Goal: Task Accomplishment & Management: Manage account settings

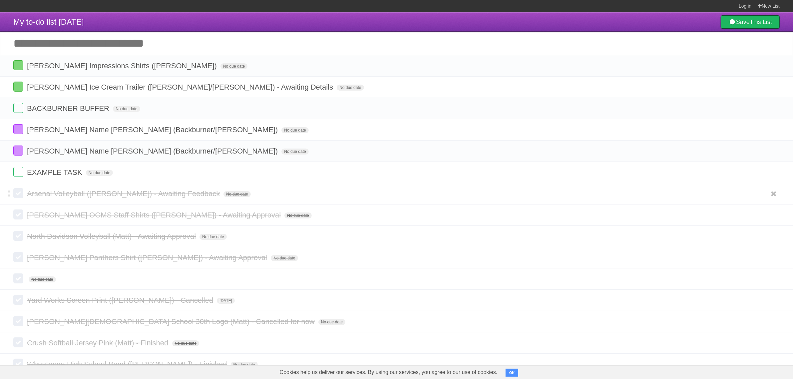
click at [44, 192] on span "Arsenal Volleyball ([PERSON_NAME]) - Awaiting Feedback" at bounding box center [124, 194] width 195 height 8
click at [94, 47] on input "Add another task" at bounding box center [396, 43] width 793 height 23
paste input "**********"
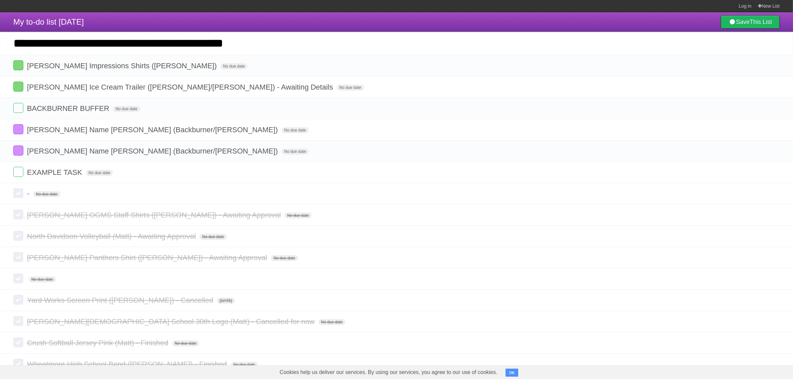
click at [150, 42] on input "**********" at bounding box center [396, 43] width 793 height 23
drag, startPoint x: 146, startPoint y: 44, endPoint x: 310, endPoint y: 15, distance: 167.1
type input "**********"
click input "*********" at bounding box center [0, 0] width 0 height 0
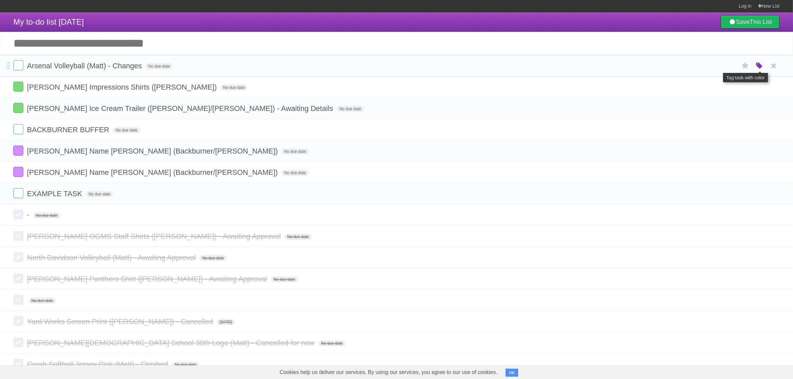
click at [755, 64] on icon "button" at bounding box center [759, 66] width 9 height 9
click at [713, 64] on label "Green" at bounding box center [712, 65] width 7 height 7
click at [133, 90] on span "[PERSON_NAME] Impressions Shirts ([PERSON_NAME])" at bounding box center [123, 87] width 192 height 8
click at [137, 90] on input "**********" at bounding box center [91, 87] width 129 height 9
click at [132, 88] on input "**********" at bounding box center [91, 87] width 129 height 9
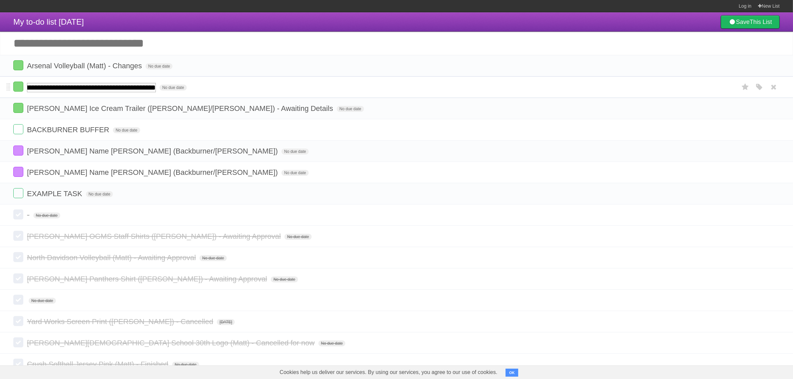
type input "**********"
click at [68, 260] on span "North Davidson Volleyball (Matt) - Awaiting Approval" at bounding box center [112, 257] width 171 height 8
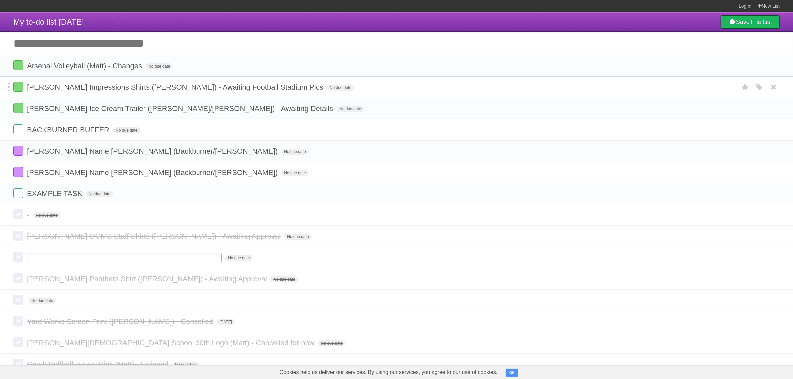
click at [82, 40] on input "Add another task" at bounding box center [396, 43] width 793 height 23
paste input "**********"
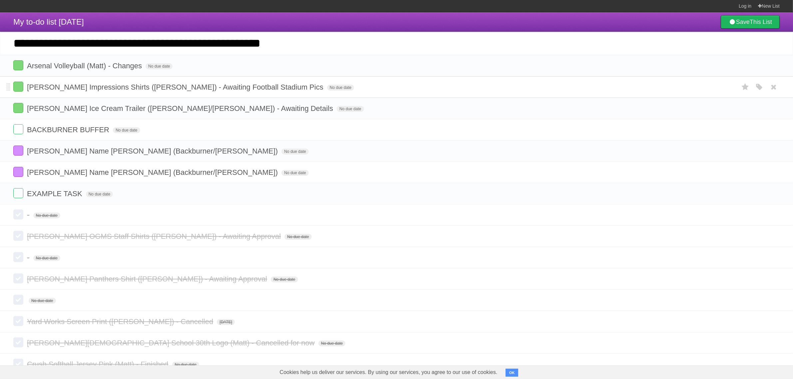
click at [200, 44] on input "**********" at bounding box center [396, 43] width 793 height 23
drag, startPoint x: 190, startPoint y: 48, endPoint x: 310, endPoint y: 36, distance: 120.5
click at [310, 36] on input "**********" at bounding box center [396, 43] width 793 height 23
type input "**********"
click input "*********" at bounding box center [0, 0] width 0 height 0
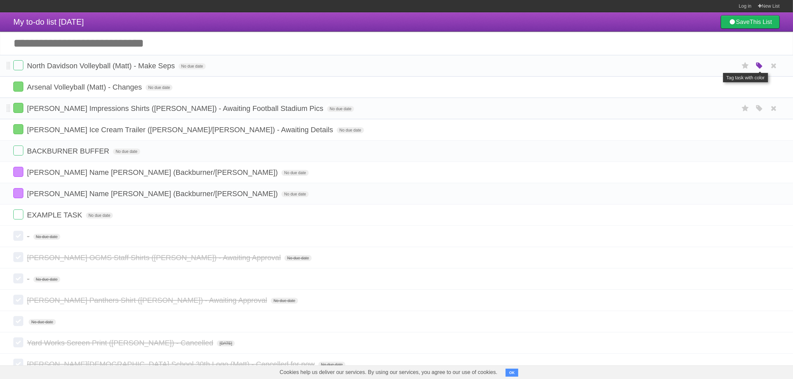
click at [757, 68] on icon "button" at bounding box center [759, 66] width 9 height 9
click at [712, 67] on label "Green" at bounding box center [712, 65] width 7 height 7
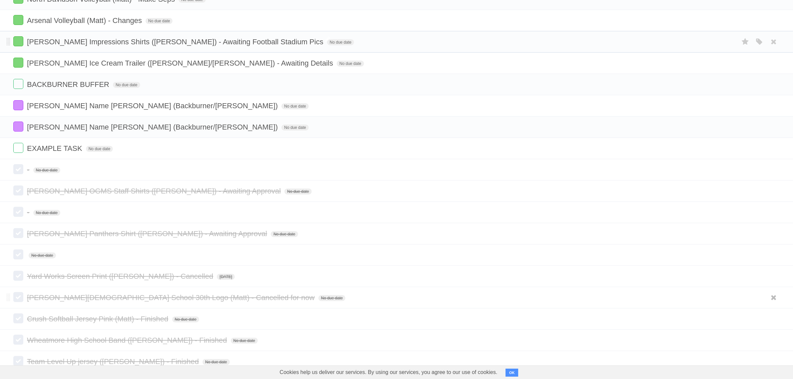
scroll to position [83, 0]
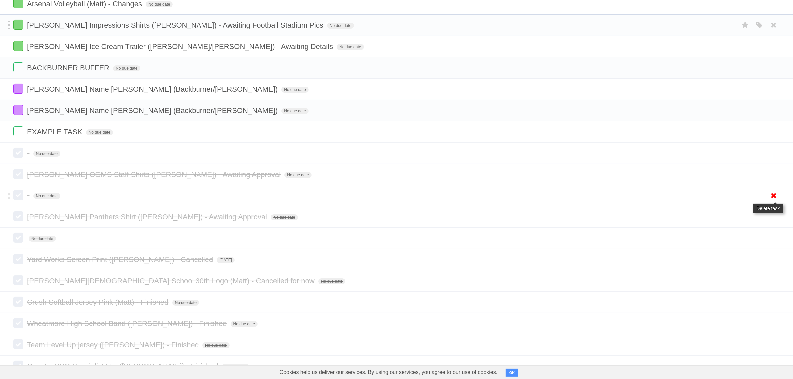
click at [775, 200] on icon at bounding box center [773, 195] width 9 height 11
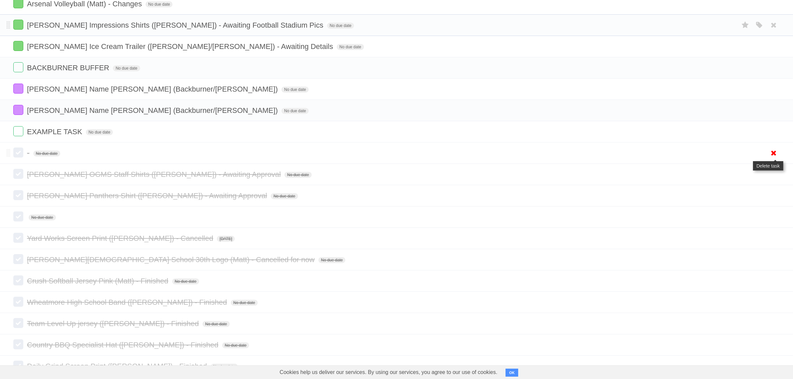
click at [770, 151] on icon at bounding box center [773, 153] width 9 height 11
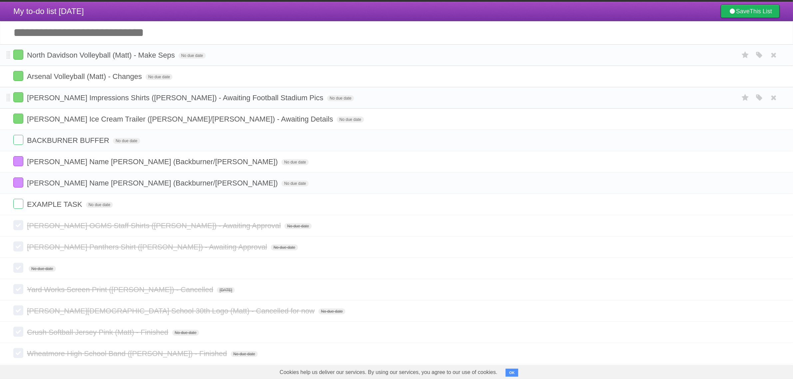
scroll to position [0, 0]
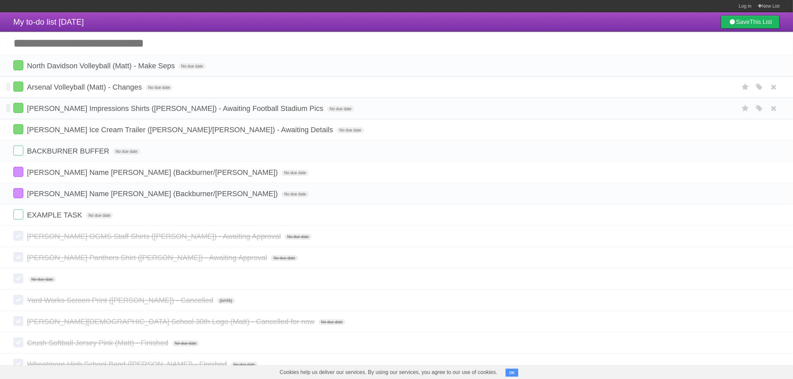
click at [107, 82] on li "Arsenal Volleyball (Matt) - Changes No due date White Red Blue Green Purple Ora…" at bounding box center [396, 87] width 793 height 22
click at [107, 88] on span "Arsenal Volleyball (Matt) - Changes" at bounding box center [85, 87] width 117 height 8
click at [107, 88] on input "**********" at bounding box center [91, 87] width 129 height 9
click at [99, 86] on input "**********" at bounding box center [91, 87] width 129 height 9
drag, startPoint x: 98, startPoint y: 89, endPoint x: 134, endPoint y: 89, distance: 36.6
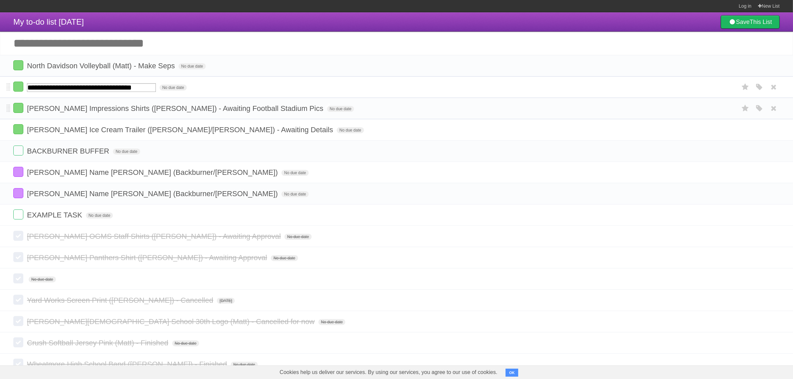
click at [134, 89] on input "**********" at bounding box center [91, 87] width 129 height 9
type input "**********"
click at [19, 87] on label at bounding box center [18, 87] width 10 height 10
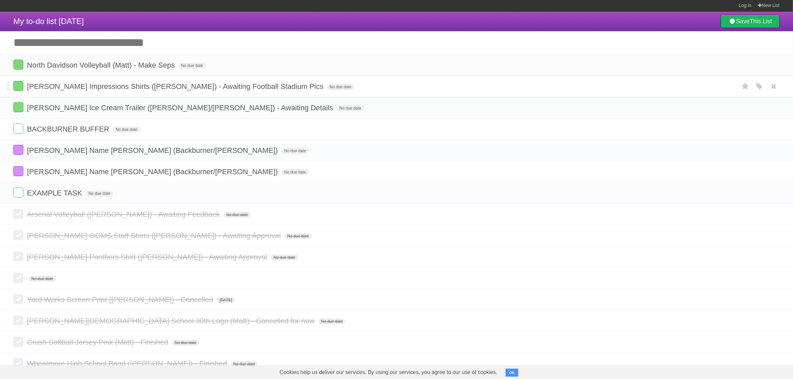
scroll to position [0, 0]
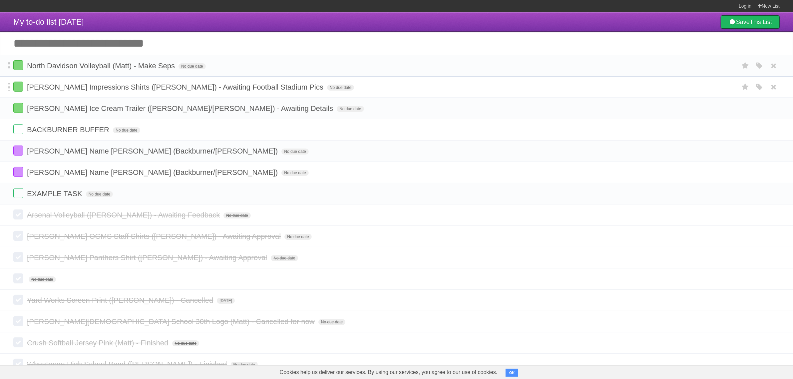
click at [107, 65] on span "North Davidson Volleyball (Matt) - Make Seps" at bounding box center [102, 66] width 150 height 8
click at [122, 66] on input "**********" at bounding box center [110, 66] width 166 height 9
drag, startPoint x: 122, startPoint y: 67, endPoint x: 176, endPoint y: 61, distance: 54.6
click at [176, 61] on li "**********" at bounding box center [396, 66] width 793 height 22
type input "**********"
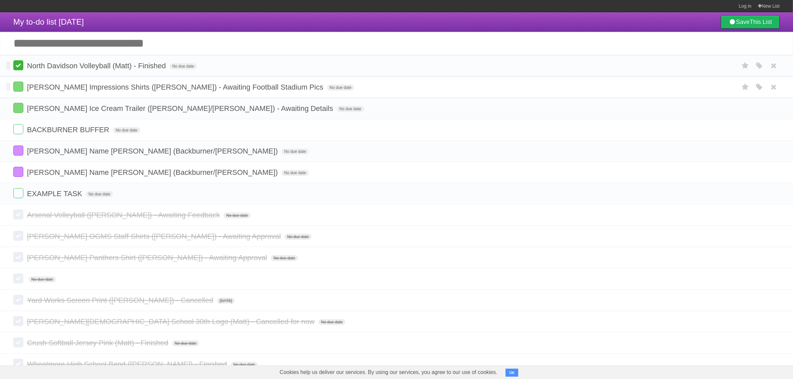
click at [21, 69] on label at bounding box center [18, 65] width 10 height 10
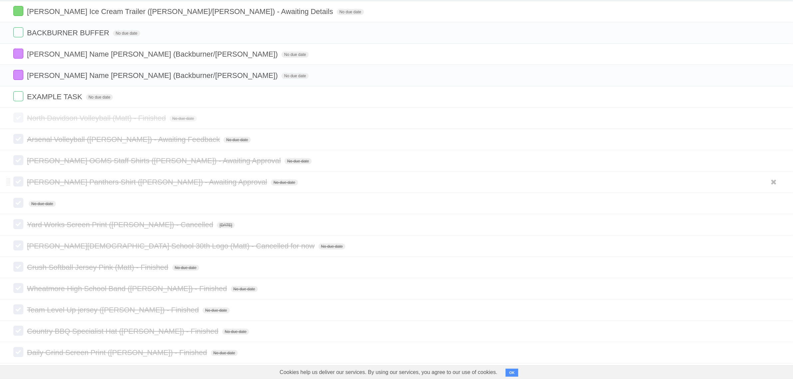
scroll to position [83, 0]
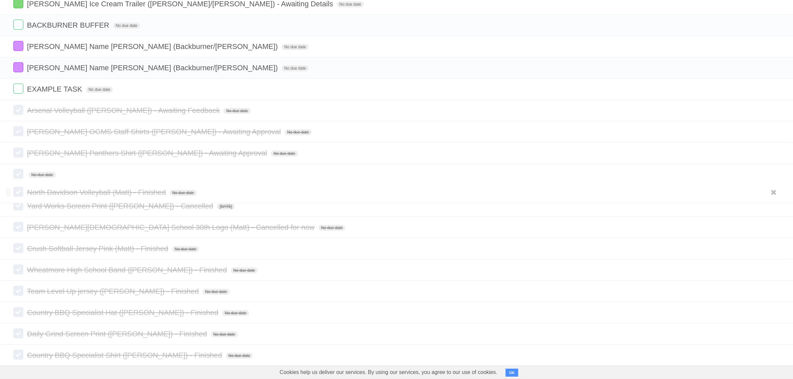
drag, startPoint x: 8, startPoint y: 112, endPoint x: 7, endPoint y: 192, distance: 80.0
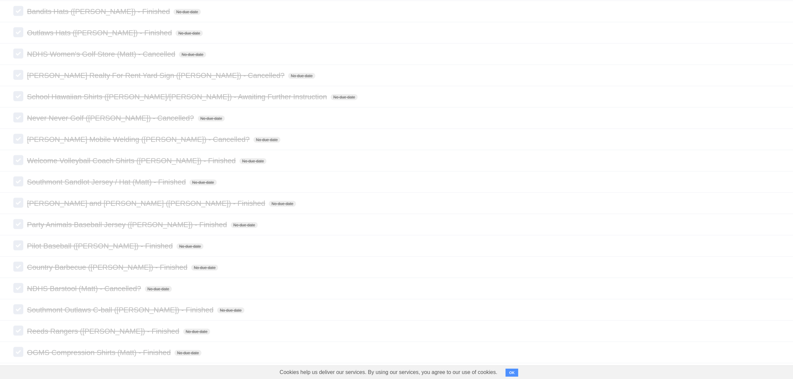
scroll to position [1032, 0]
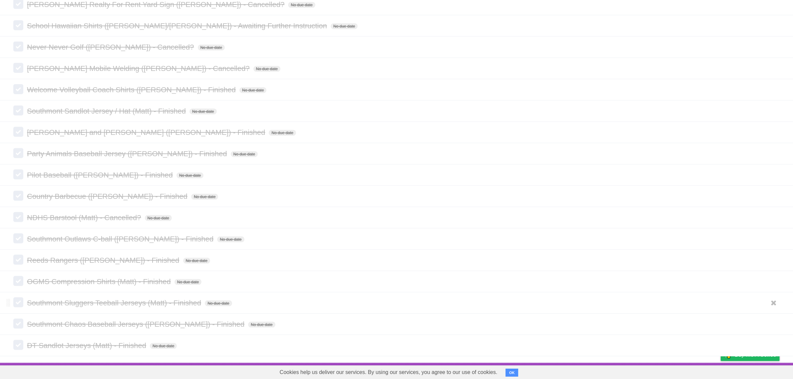
drag, startPoint x: 776, startPoint y: 344, endPoint x: 705, endPoint y: 297, distance: 84.9
click at [776, 344] on icon at bounding box center [773, 345] width 9 height 11
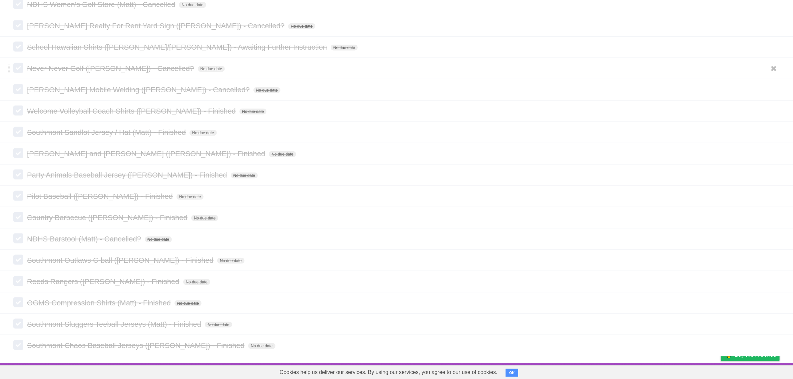
scroll to position [1010, 0]
click at [775, 347] on icon at bounding box center [773, 345] width 9 height 11
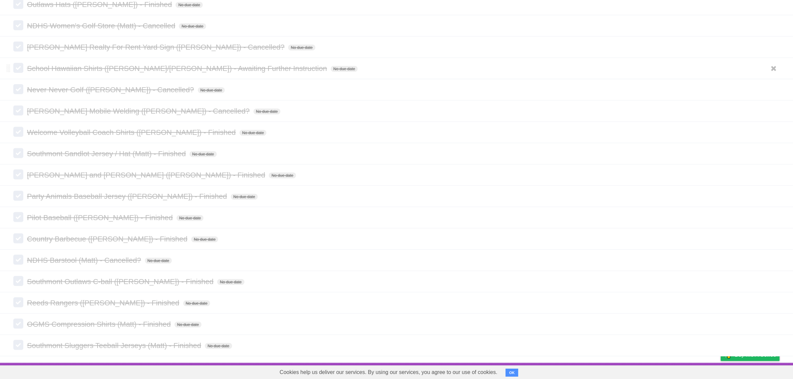
scroll to position [989, 0]
click at [776, 346] on icon at bounding box center [773, 345] width 9 height 11
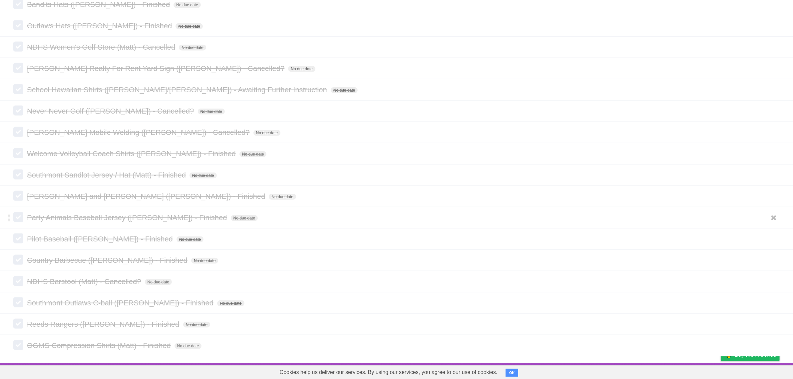
scroll to position [967, 0]
click at [773, 341] on icon at bounding box center [773, 345] width 9 height 11
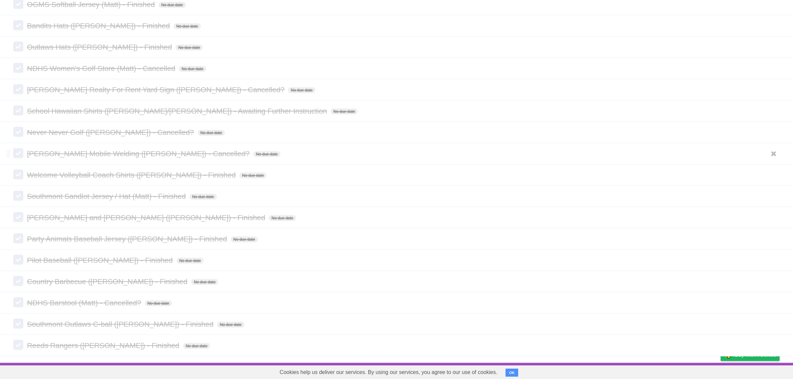
scroll to position [946, 0]
click at [770, 344] on icon at bounding box center [773, 345] width 9 height 11
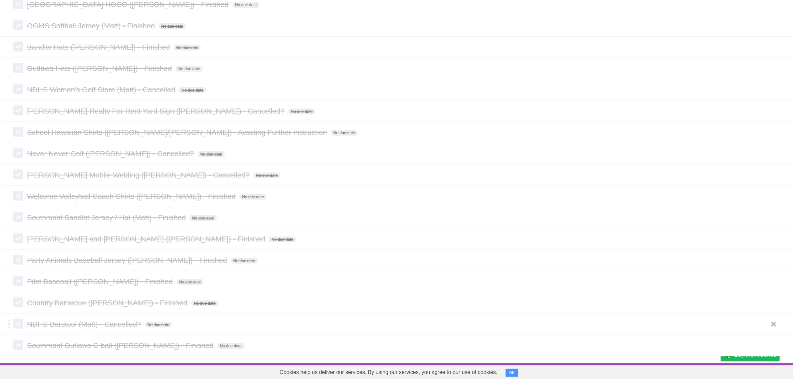
scroll to position [924, 0]
click at [776, 345] on icon at bounding box center [773, 345] width 9 height 11
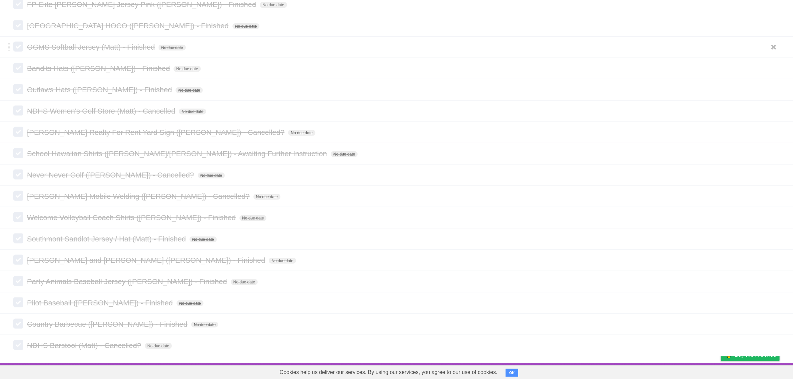
scroll to position [903, 0]
click at [774, 346] on icon at bounding box center [773, 345] width 9 height 11
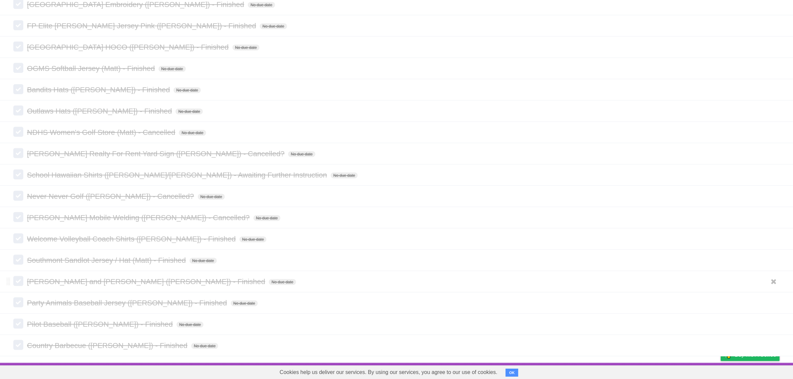
scroll to position [881, 0]
click at [772, 346] on icon at bounding box center [773, 345] width 9 height 11
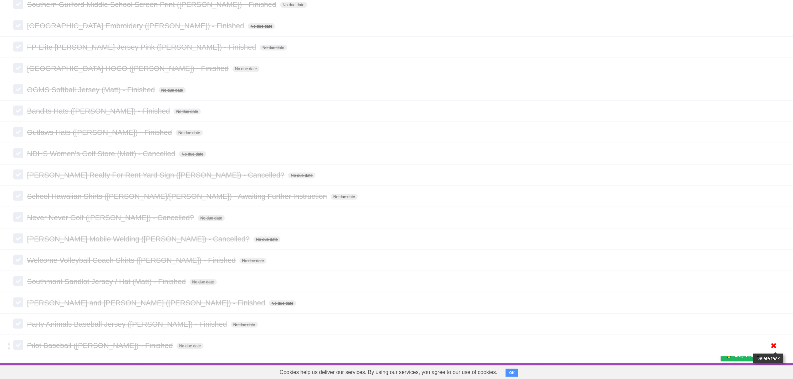
click at [771, 342] on icon at bounding box center [773, 345] width 9 height 11
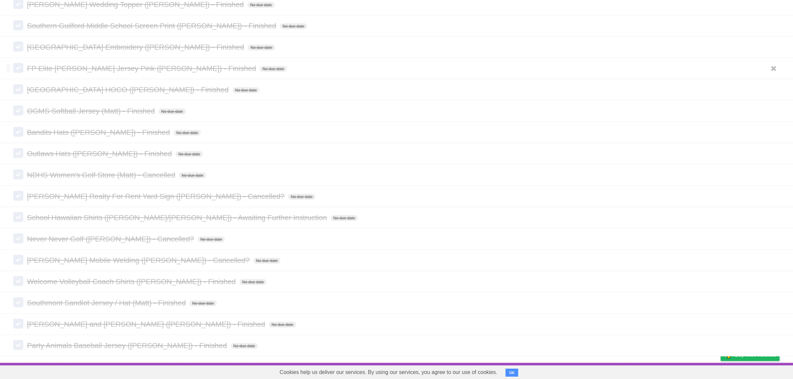
scroll to position [838, 0]
click at [770, 342] on icon at bounding box center [773, 345] width 9 height 11
click at [775, 341] on icon at bounding box center [773, 345] width 9 height 11
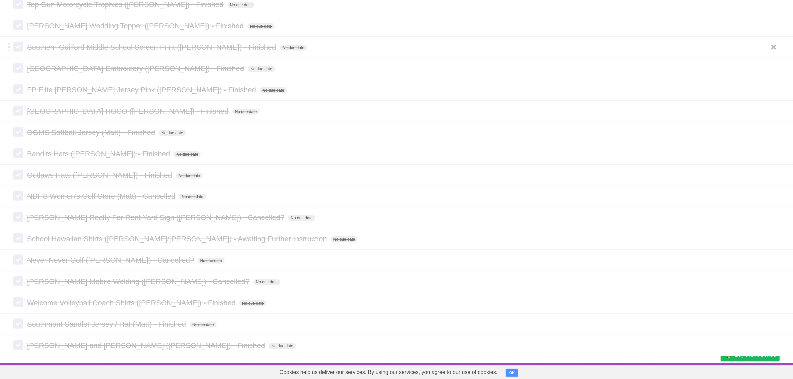
scroll to position [817, 0]
click at [775, 343] on icon at bounding box center [773, 345] width 9 height 11
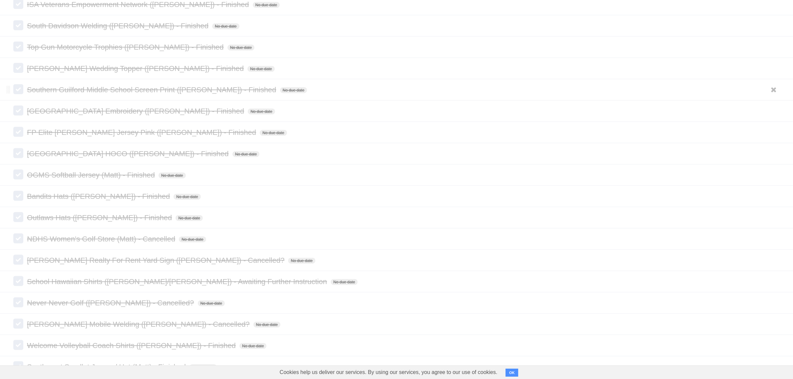
scroll to position [795, 0]
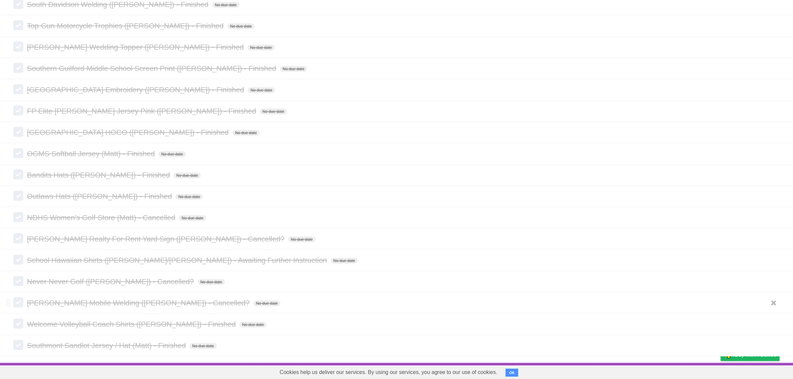
drag, startPoint x: 770, startPoint y: 341, endPoint x: 700, endPoint y: 297, distance: 82.9
click at [770, 341] on icon at bounding box center [773, 345] width 9 height 11
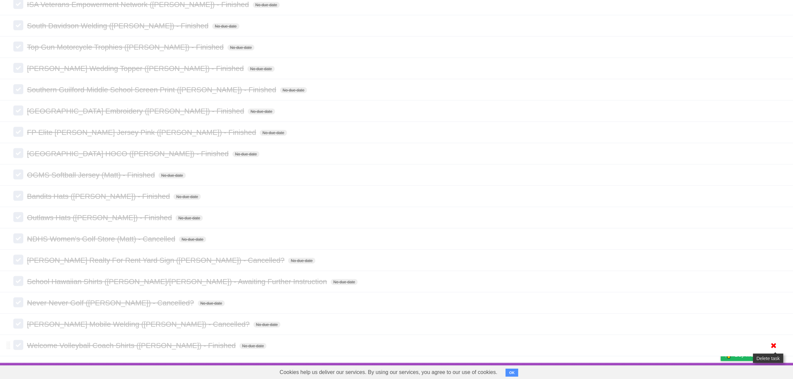
click at [774, 340] on icon at bounding box center [773, 345] width 9 height 11
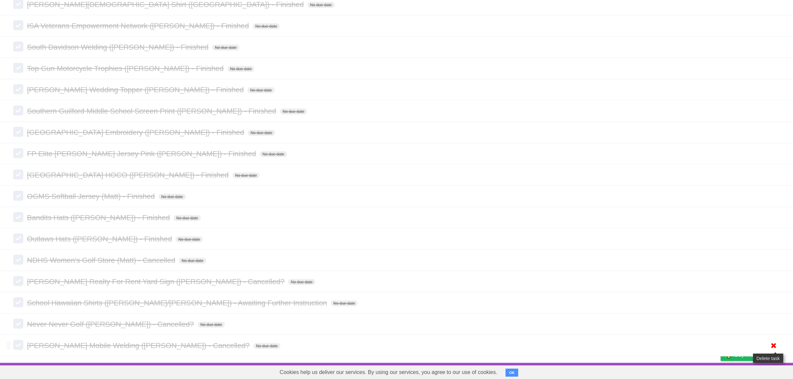
click at [775, 344] on icon at bounding box center [773, 345] width 9 height 11
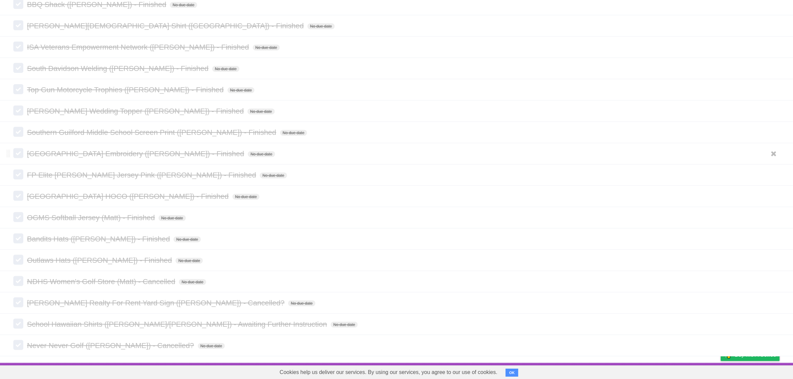
scroll to position [731, 0]
click at [771, 342] on icon at bounding box center [773, 345] width 9 height 11
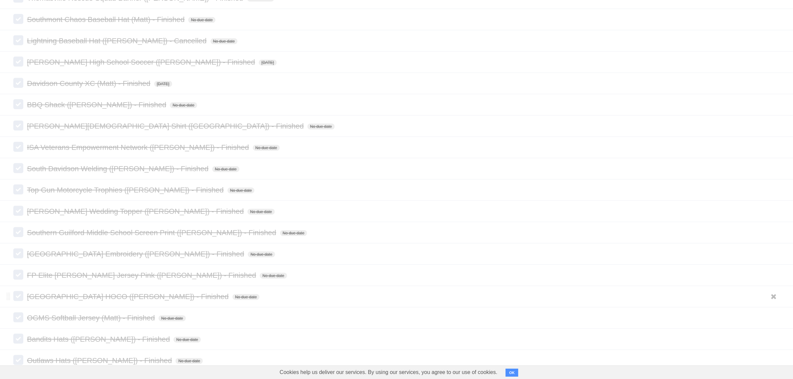
scroll to position [710, 0]
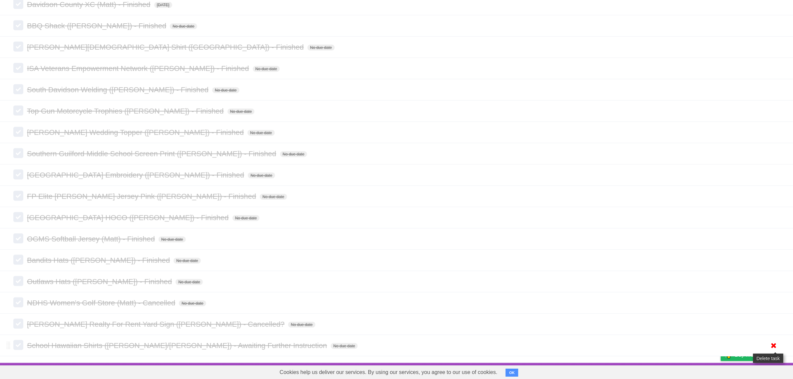
click at [774, 346] on icon at bounding box center [773, 345] width 9 height 11
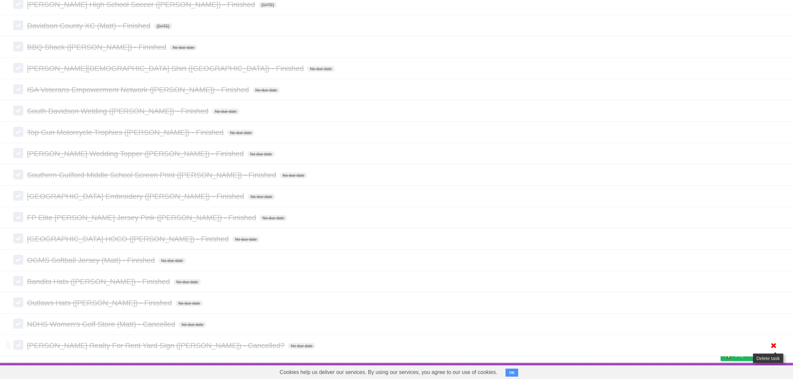
click at [773, 342] on icon at bounding box center [773, 345] width 9 height 11
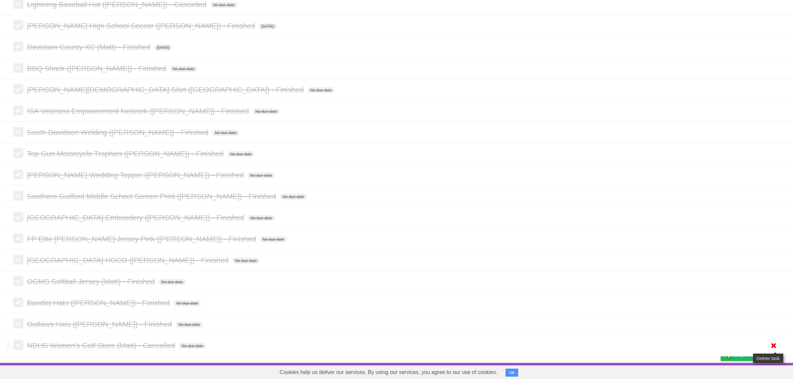
click at [772, 342] on icon at bounding box center [773, 345] width 9 height 11
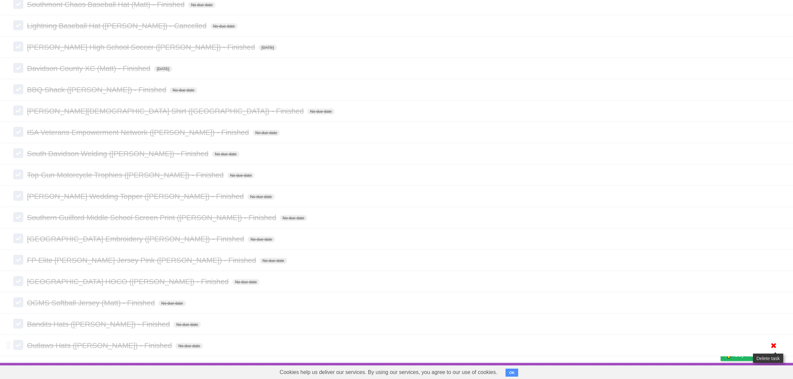
click at [773, 342] on icon at bounding box center [773, 345] width 9 height 11
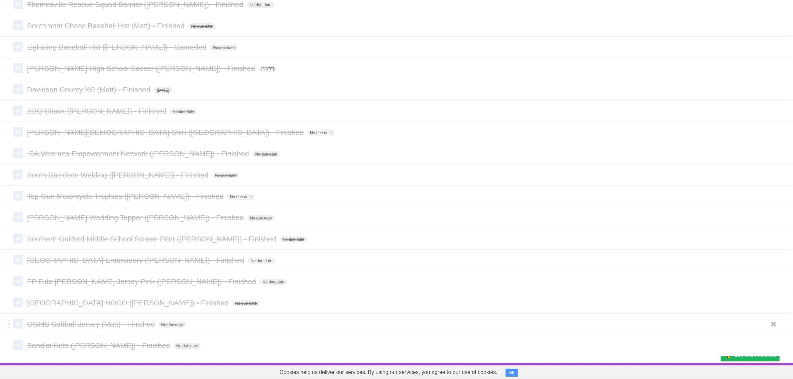
drag, startPoint x: 769, startPoint y: 345, endPoint x: 769, endPoint y: 333, distance: 11.3
click at [769, 345] on icon at bounding box center [773, 345] width 9 height 11
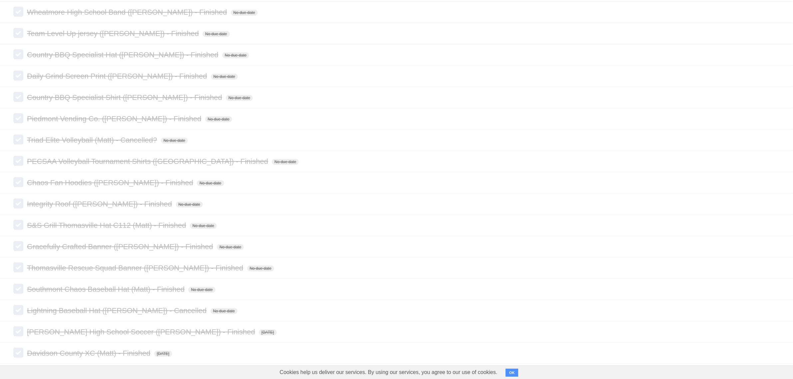
scroll to position [602, 0]
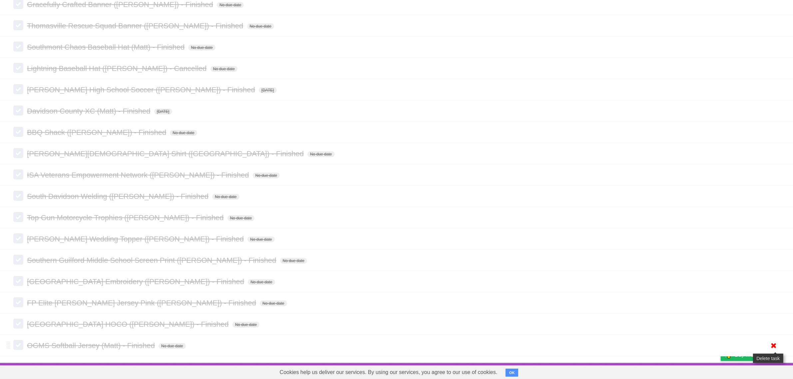
click at [773, 346] on icon at bounding box center [773, 345] width 9 height 11
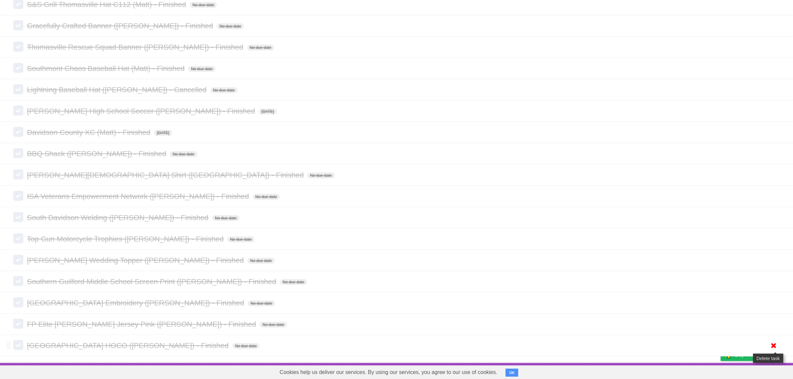
click at [777, 342] on icon at bounding box center [773, 345] width 9 height 11
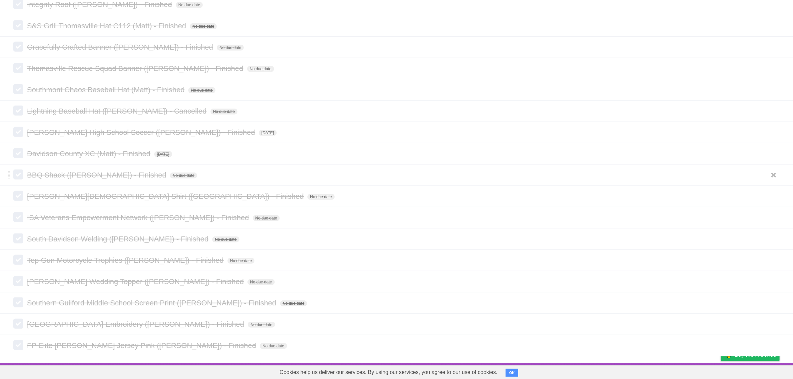
scroll to position [559, 0]
click at [772, 343] on icon at bounding box center [773, 345] width 9 height 11
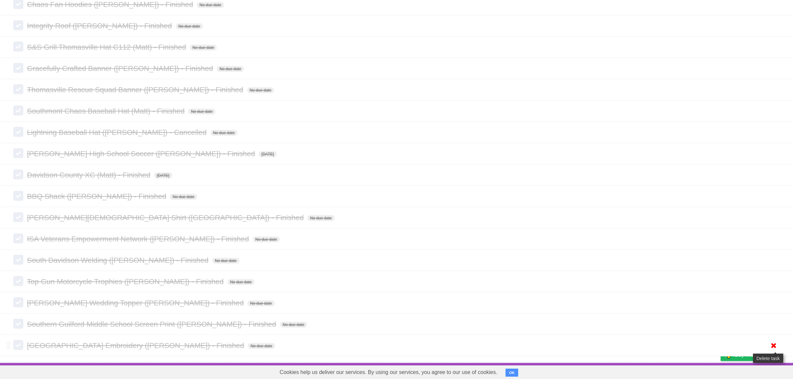
click at [773, 340] on icon at bounding box center [773, 345] width 9 height 11
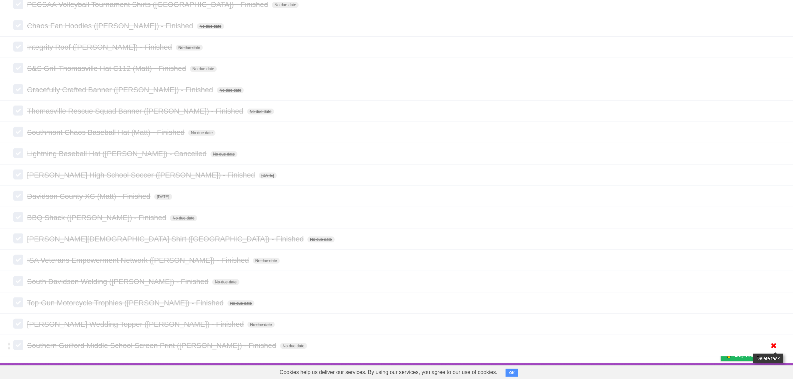
click at [775, 344] on icon at bounding box center [773, 345] width 9 height 11
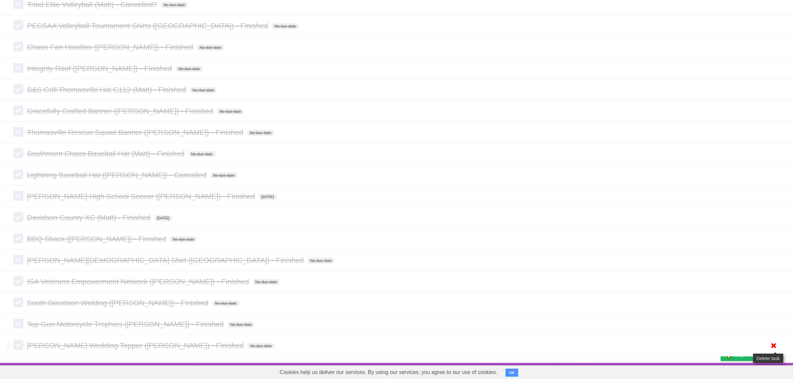
click at [773, 345] on icon at bounding box center [773, 345] width 9 height 11
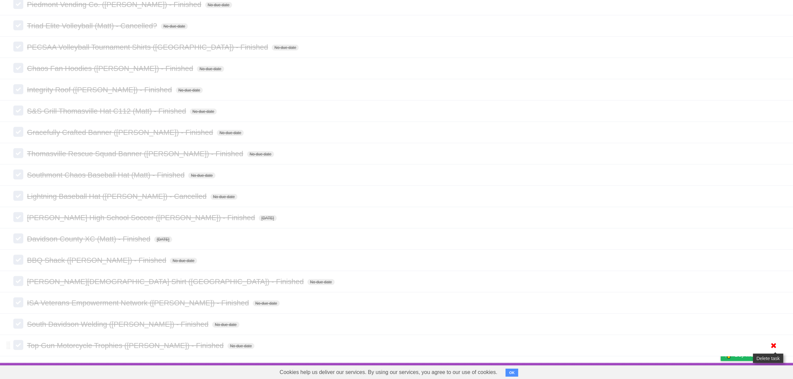
click at [776, 343] on icon at bounding box center [773, 345] width 9 height 11
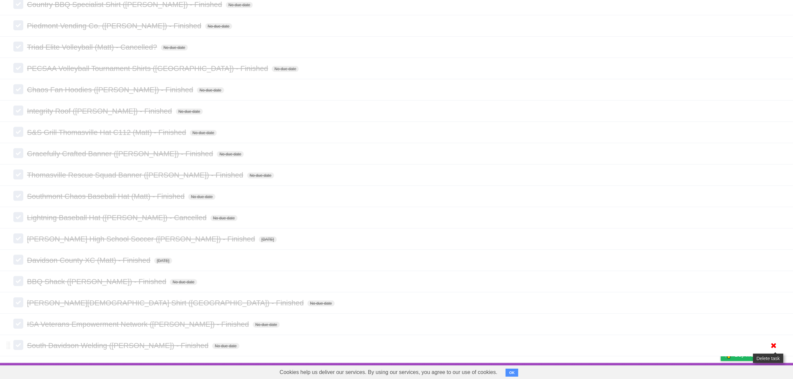
click at [773, 345] on icon at bounding box center [773, 345] width 9 height 11
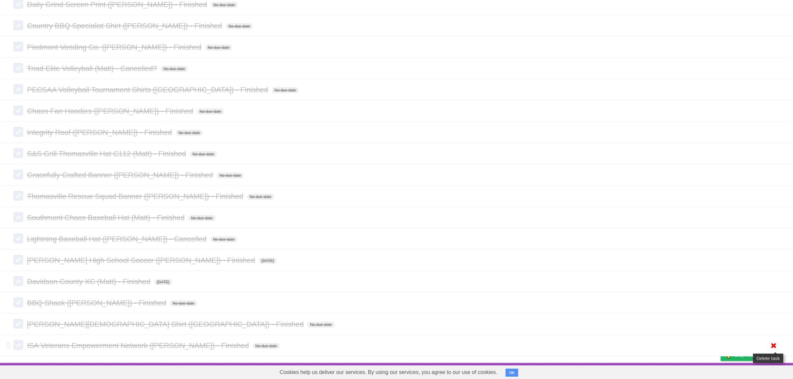
click at [778, 345] on link at bounding box center [773, 345] width 13 height 11
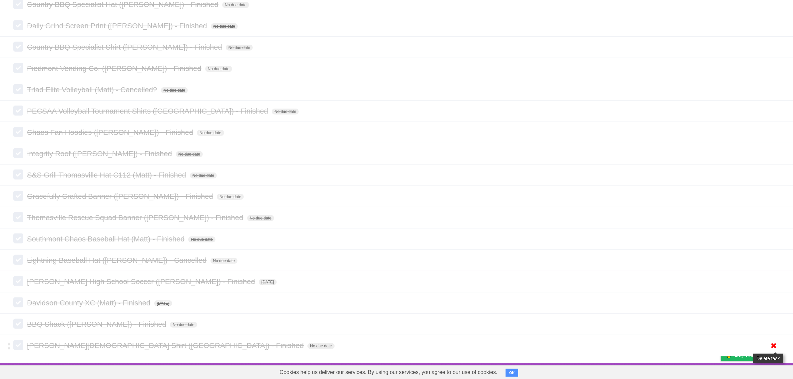
click at [770, 342] on icon at bounding box center [773, 345] width 9 height 11
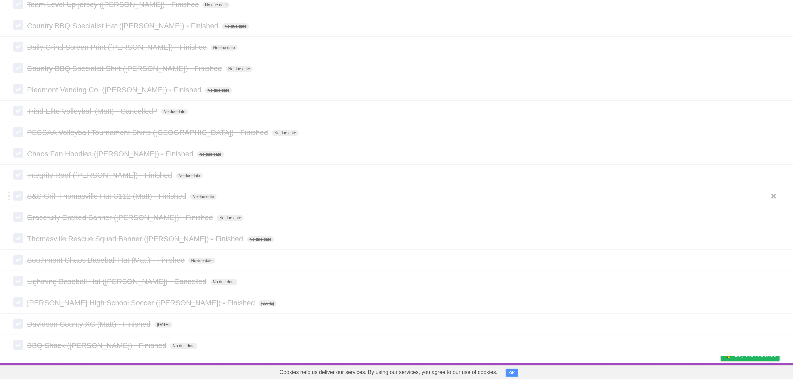
scroll to position [387, 0]
click at [770, 345] on icon at bounding box center [773, 345] width 9 height 11
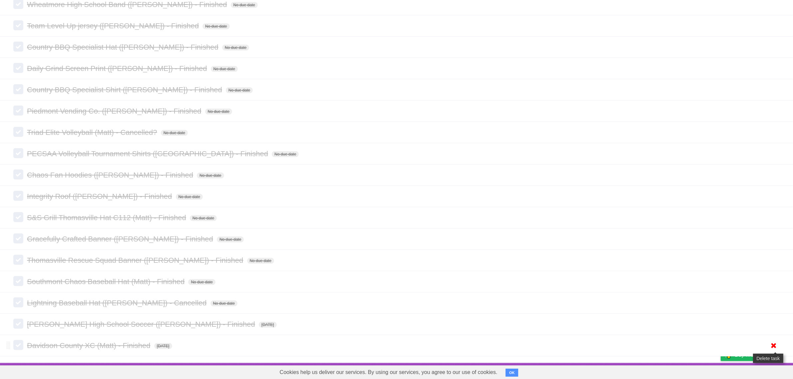
click at [775, 341] on icon at bounding box center [773, 345] width 9 height 11
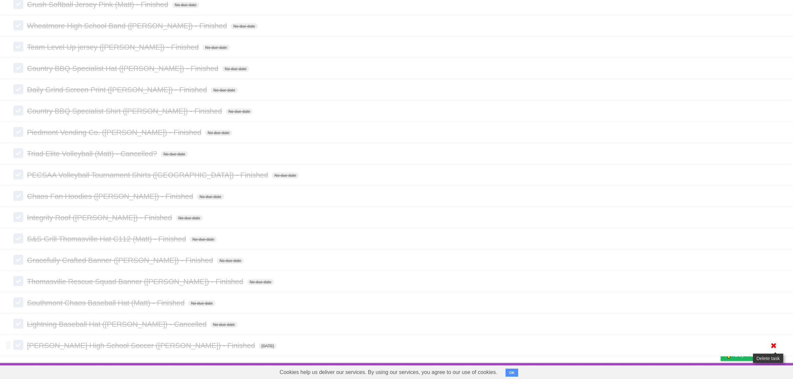
click at [771, 346] on icon at bounding box center [773, 345] width 9 height 11
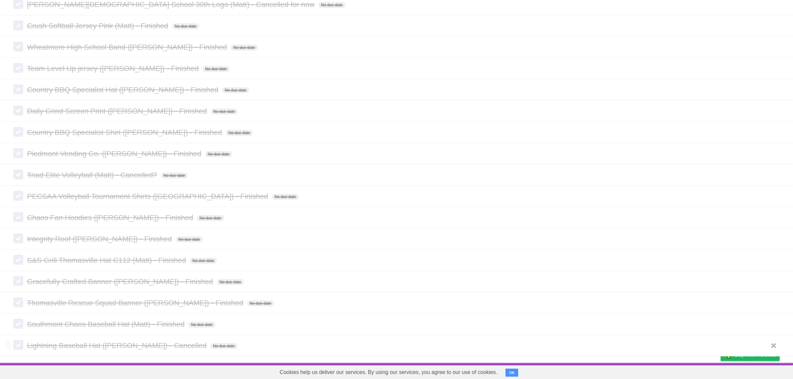
scroll to position [323, 0]
click at [773, 343] on icon at bounding box center [773, 345] width 9 height 11
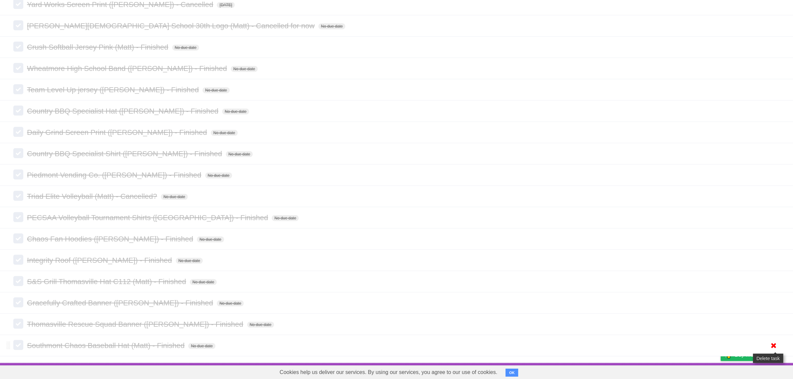
click at [775, 341] on icon at bounding box center [773, 345] width 9 height 11
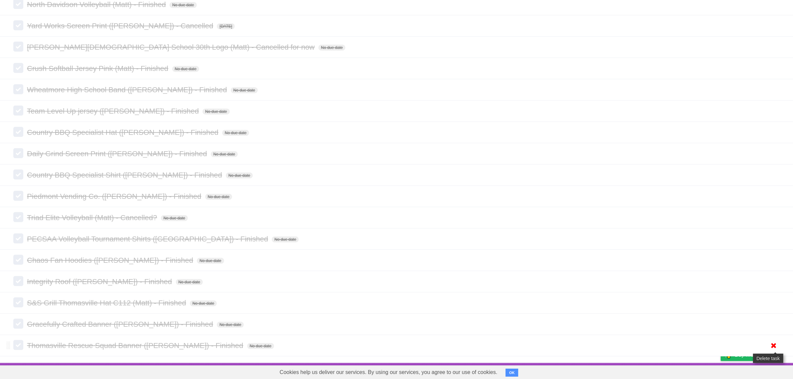
click at [774, 345] on icon at bounding box center [773, 345] width 9 height 11
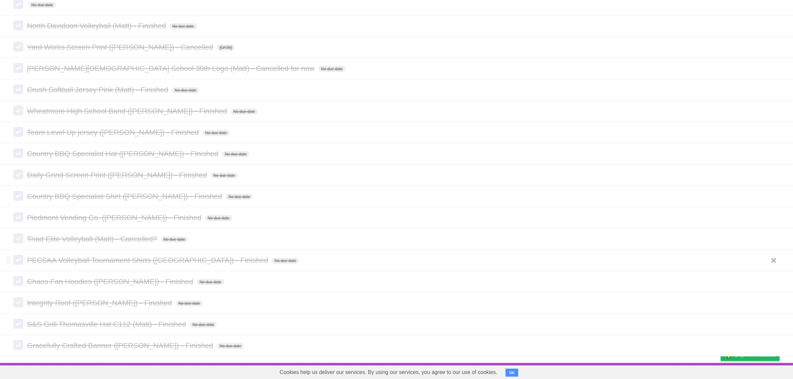
scroll to position [258, 0]
click at [770, 342] on icon at bounding box center [773, 345] width 9 height 11
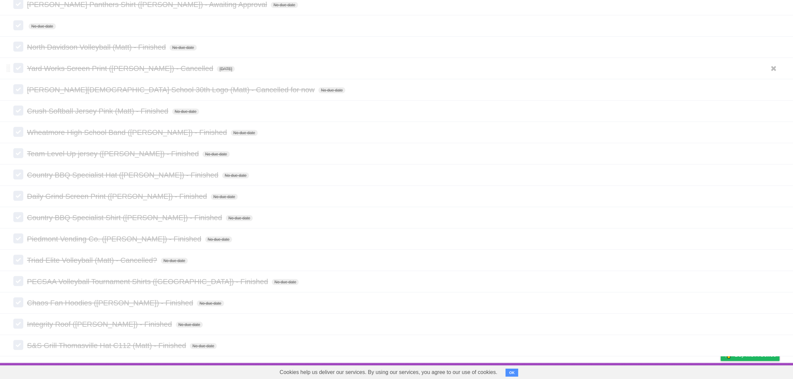
scroll to position [237, 0]
click at [775, 347] on icon at bounding box center [773, 345] width 9 height 11
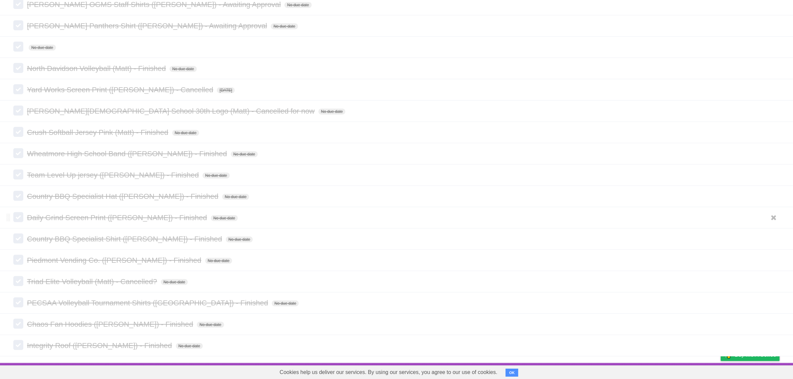
scroll to position [216, 0]
drag, startPoint x: 777, startPoint y: 341, endPoint x: 773, endPoint y: 337, distance: 4.7
click at [777, 341] on icon at bounding box center [773, 345] width 9 height 11
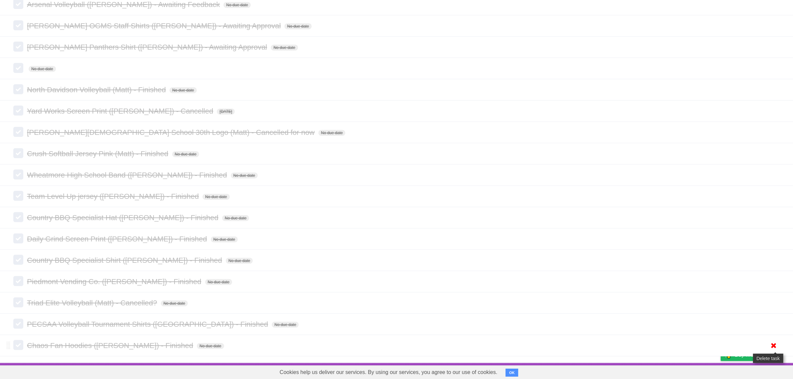
click at [772, 342] on icon at bounding box center [773, 345] width 9 height 11
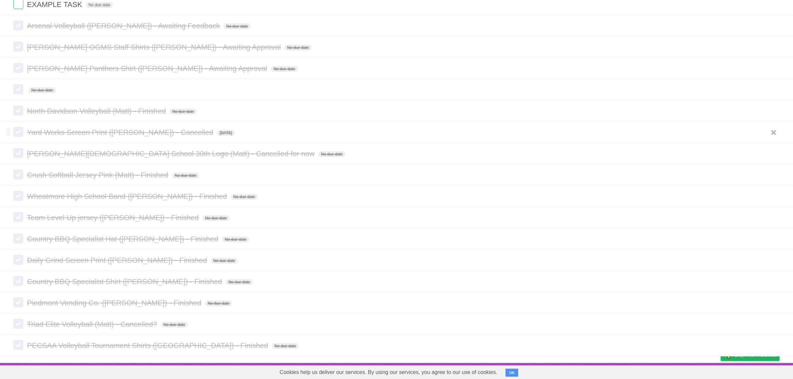
scroll to position [172, 0]
click at [770, 343] on icon at bounding box center [773, 345] width 9 height 11
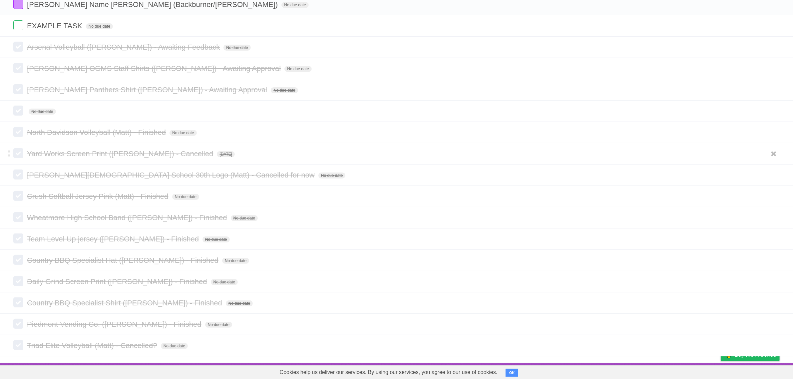
scroll to position [151, 0]
click at [775, 340] on icon at bounding box center [773, 345] width 9 height 11
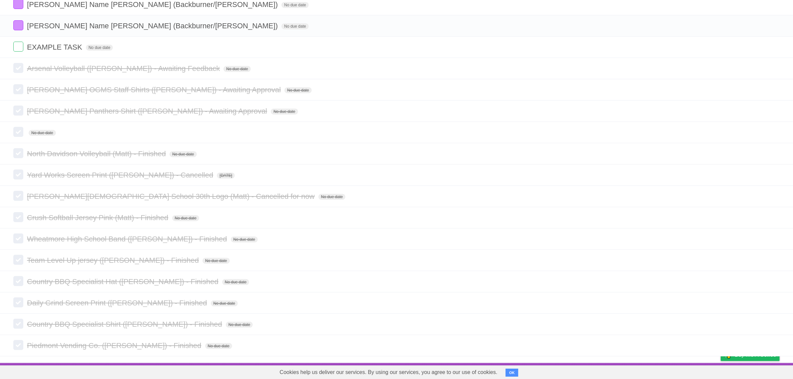
scroll to position [129, 0]
click at [772, 344] on icon at bounding box center [773, 345] width 9 height 11
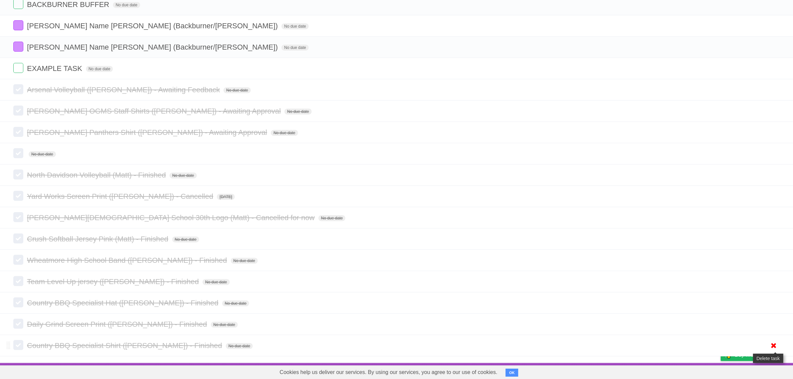
click at [771, 344] on icon at bounding box center [773, 345] width 9 height 11
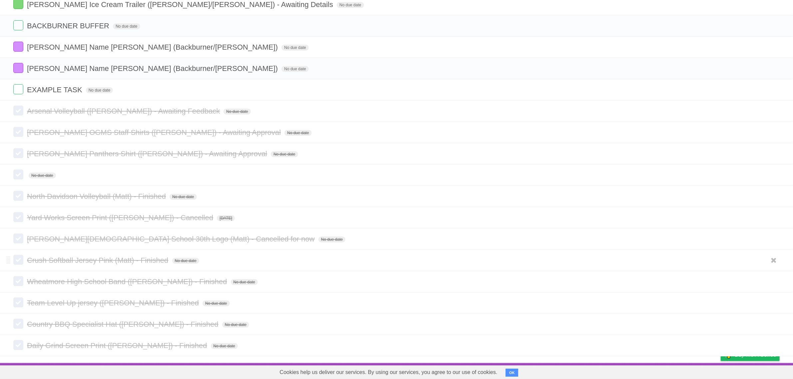
scroll to position [87, 0]
click at [773, 347] on icon at bounding box center [773, 345] width 9 height 11
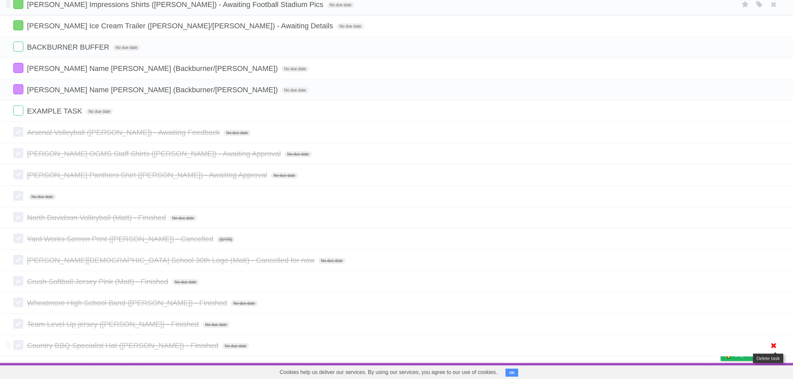
click at [770, 345] on icon at bounding box center [773, 345] width 9 height 11
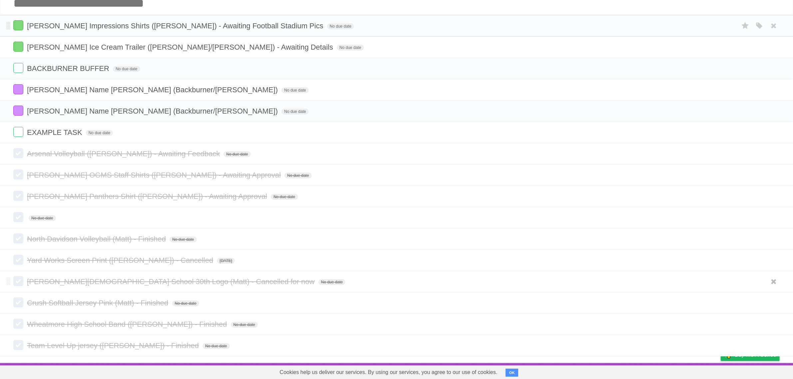
scroll to position [44, 0]
click at [773, 341] on icon at bounding box center [773, 345] width 9 height 11
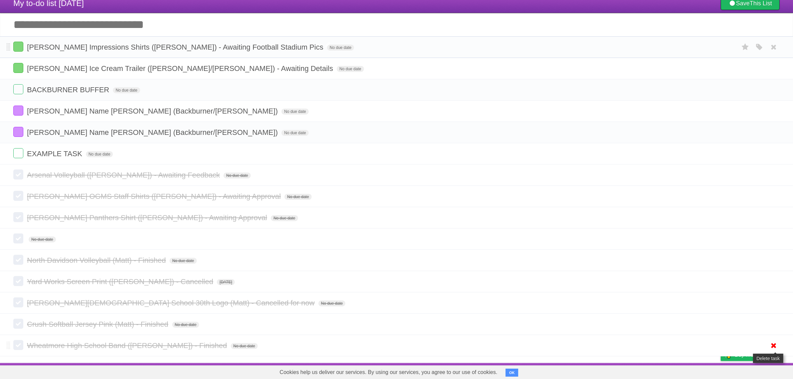
click at [773, 339] on li "Wheatmore High School Band ([PERSON_NAME]) - Finished No due date White Red Blu…" at bounding box center [396, 346] width 793 height 22
click at [773, 342] on icon at bounding box center [773, 345] width 9 height 11
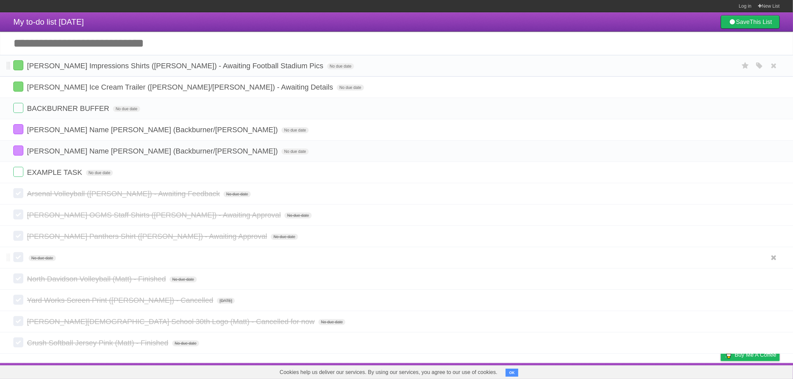
scroll to position [1, 0]
click at [771, 344] on icon at bounding box center [773, 342] width 9 height 11
click at [776, 303] on icon at bounding box center [779, 300] width 9 height 11
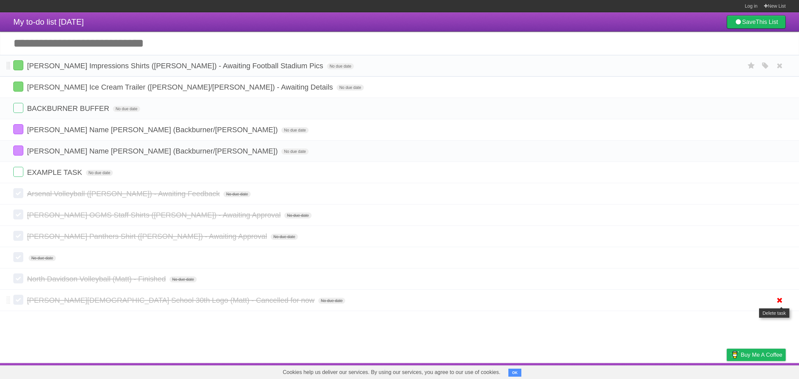
click at [776, 302] on icon at bounding box center [779, 300] width 9 height 11
click at [782, 281] on icon at bounding box center [779, 278] width 9 height 11
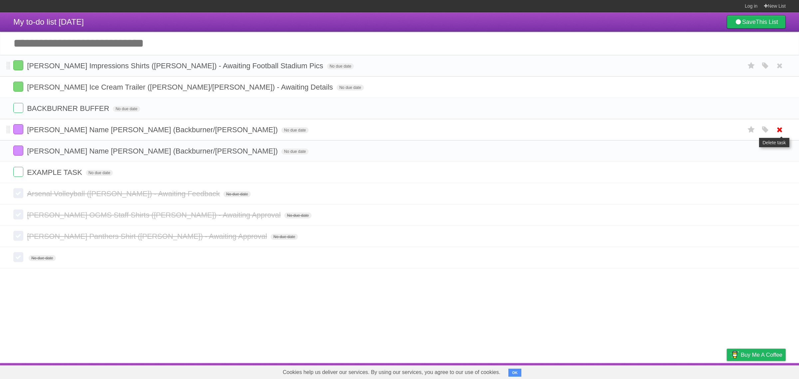
click at [776, 130] on icon at bounding box center [779, 129] width 9 height 11
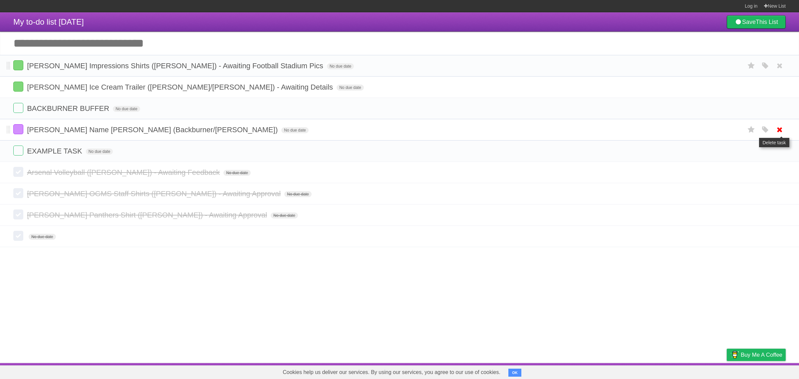
click at [776, 131] on icon at bounding box center [779, 129] width 9 height 11
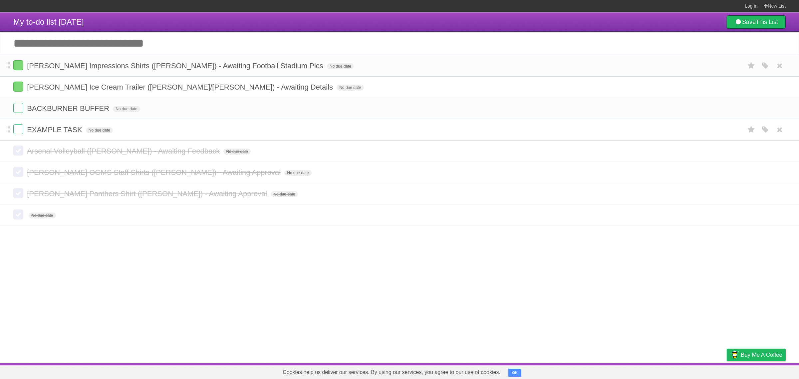
click at [41, 134] on span "EXAMPLE TASK" at bounding box center [55, 130] width 57 height 8
click at [35, 135] on input "**********" at bounding box center [49, 130] width 45 height 9
drag, startPoint x: 27, startPoint y: 134, endPoint x: 80, endPoint y: 130, distance: 53.1
click at [80, 130] on form "**********" at bounding box center [399, 129] width 773 height 11
type input "**********"
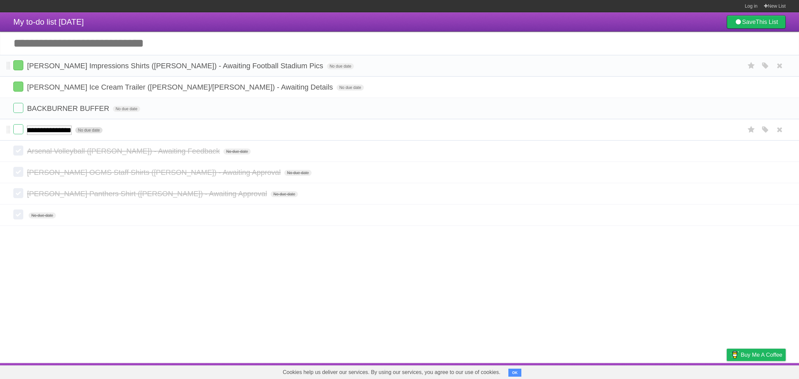
scroll to position [0, 16]
click at [39, 219] on span "No due date" at bounding box center [42, 216] width 27 height 6
click at [26, 217] on form "No due date White Red Blue Green Purple Orange" at bounding box center [399, 215] width 773 height 11
click at [40, 131] on span "COMPLETED BUFFER" at bounding box center [66, 130] width 79 height 8
click at [42, 131] on input "**********" at bounding box center [49, 130] width 45 height 9
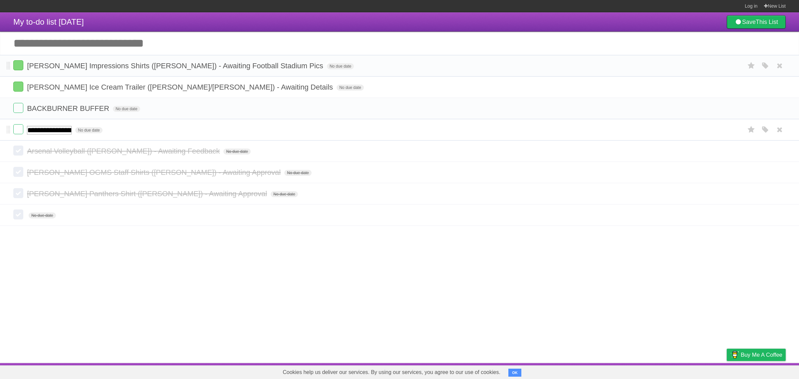
click at [42, 131] on input "**********" at bounding box center [49, 130] width 45 height 9
type input "**********"
click at [27, 217] on form "No due date White Red Blue Green Purple Orange" at bounding box center [399, 215] width 773 height 11
drag, startPoint x: 27, startPoint y: 217, endPoint x: 30, endPoint y: 216, distance: 3.7
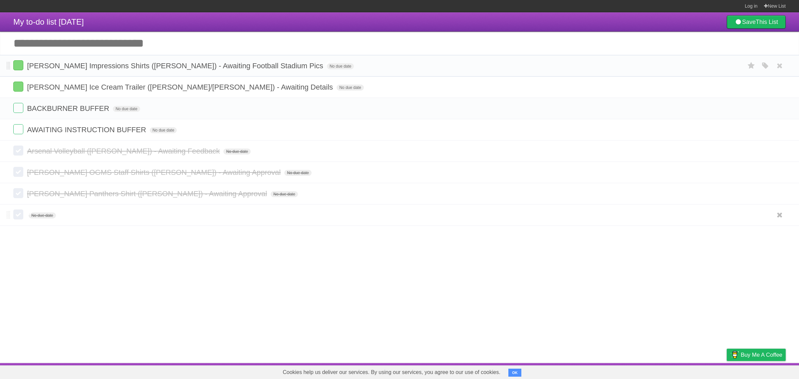
click at [28, 217] on form "No due date White Red Blue Green Purple Orange" at bounding box center [399, 215] width 773 height 11
click at [19, 216] on label at bounding box center [18, 215] width 10 height 10
click at [25, 217] on form "No due date White Red Blue Green Purple Orange" at bounding box center [399, 215] width 773 height 11
click at [21, 220] on label at bounding box center [18, 215] width 10 height 10
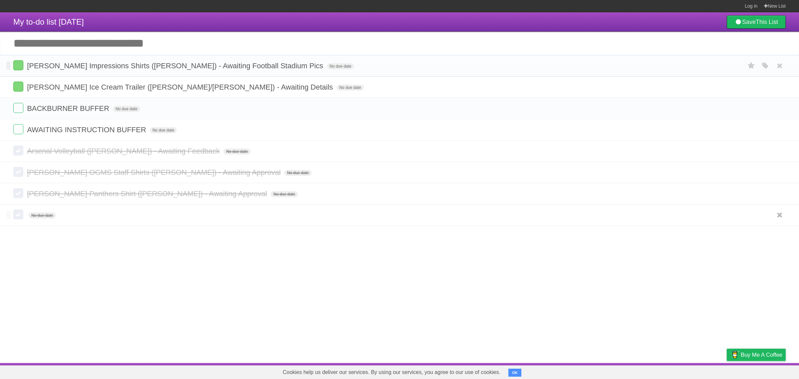
click at [27, 219] on form "No due date White Red Blue Green Purple Orange" at bounding box center [399, 215] width 773 height 11
click at [149, 193] on span "[PERSON_NAME] Panthers Shirt ([PERSON_NAME]) - Awaiting Approval" at bounding box center [148, 194] width 242 height 8
click at [142, 219] on form "No due date White Red Blue Green Purple Orange" at bounding box center [399, 215] width 773 height 11
click at [60, 49] on input "Add another task" at bounding box center [399, 43] width 799 height 23
click at [60, 49] on input "**********" at bounding box center [399, 43] width 799 height 23
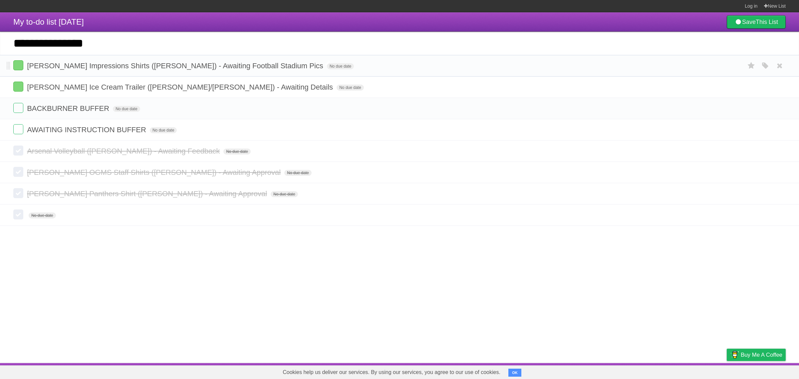
click at [60, 49] on input "**********" at bounding box center [399, 43] width 799 height 23
type input "**********"
click at [106, 244] on article "My to-do list [DATE] Save This List Add another task ********* [PERSON_NAME] Im…" at bounding box center [399, 187] width 799 height 351
click at [765, 67] on icon "button" at bounding box center [765, 66] width 9 height 9
click at [712, 67] on label "Blue" at bounding box center [709, 65] width 7 height 7
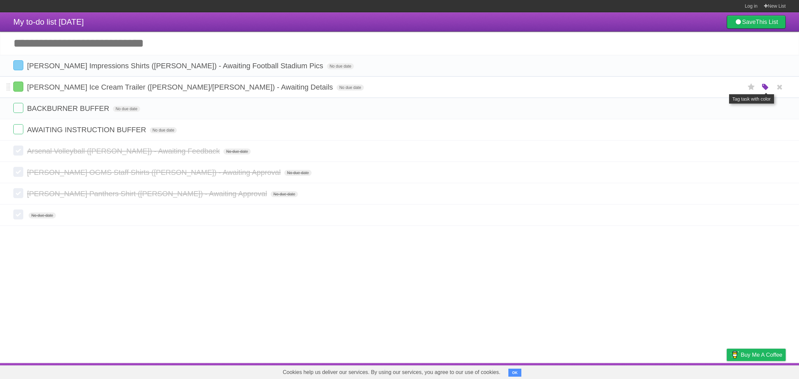
click at [766, 84] on icon "button" at bounding box center [765, 87] width 9 height 9
click at [707, 87] on label "Blue" at bounding box center [709, 86] width 7 height 7
click at [300, 279] on article "My to-do list [DATE] Save This List Add another task ********* [PERSON_NAME] Im…" at bounding box center [399, 187] width 799 height 351
